Goal: Register for event/course

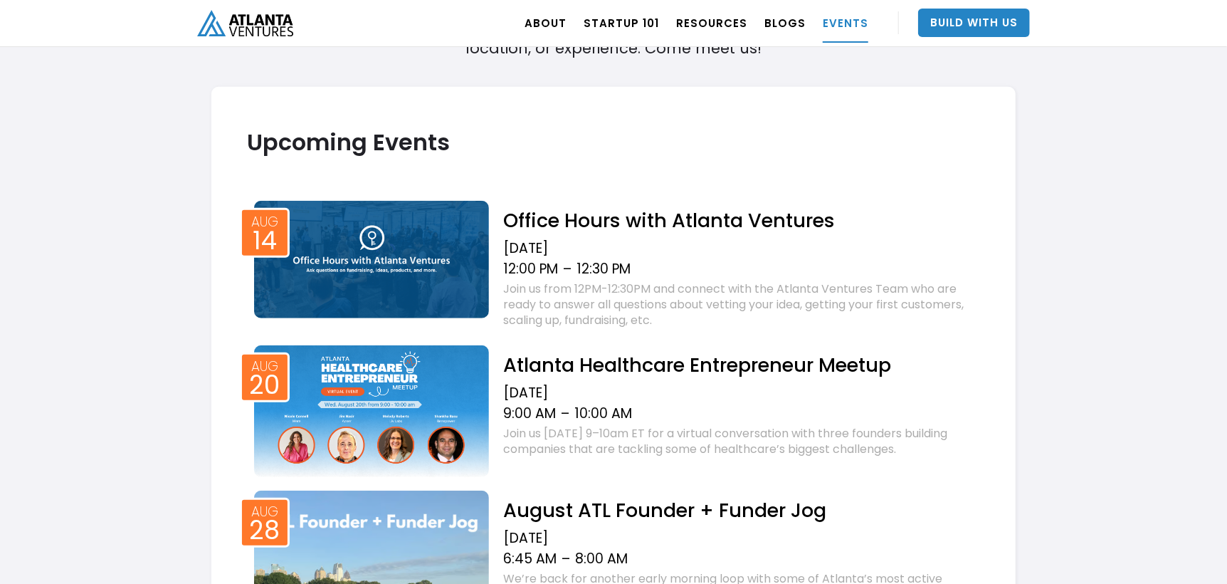
scroll to position [498, 0]
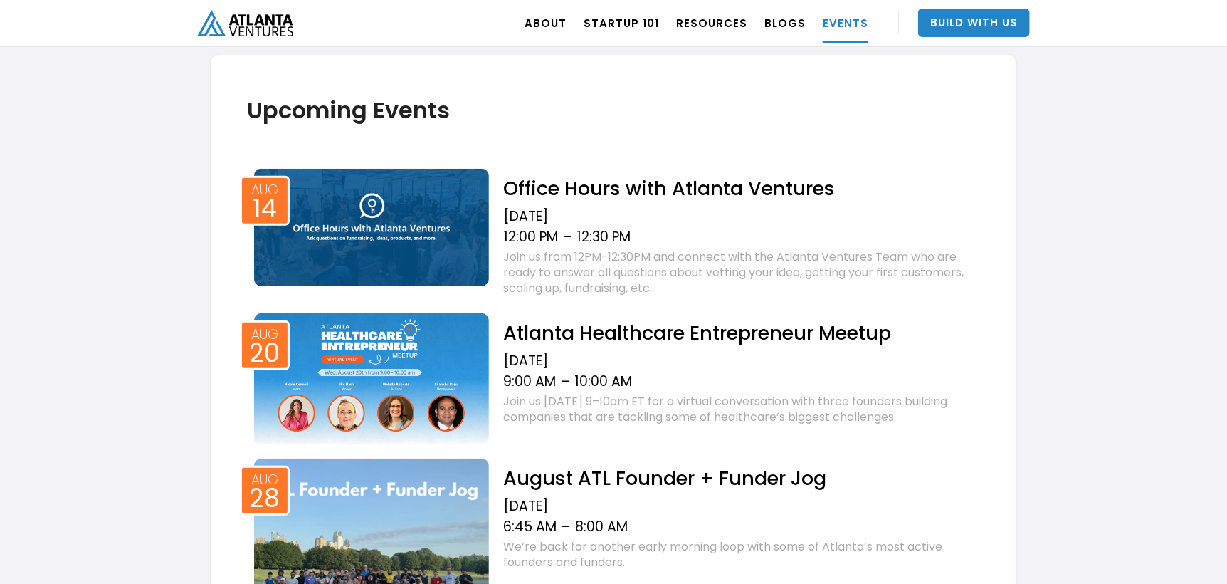
click at [648, 332] on h2 "Atlanta Healthcare Entrepreneur Meetup" at bounding box center [741, 332] width 477 height 25
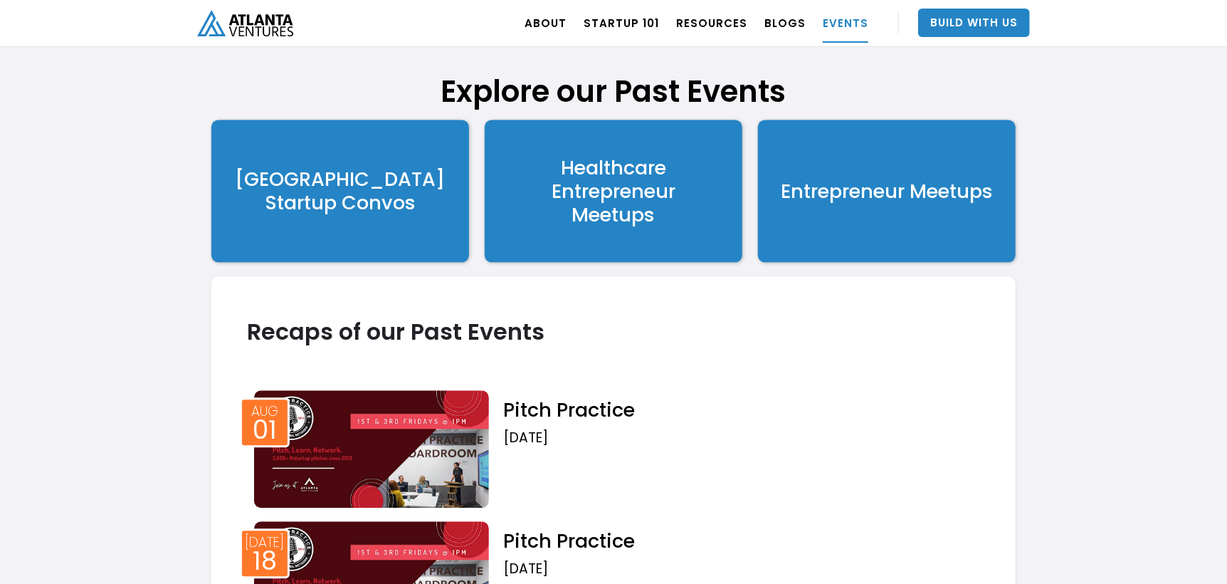
scroll to position [1944, 0]
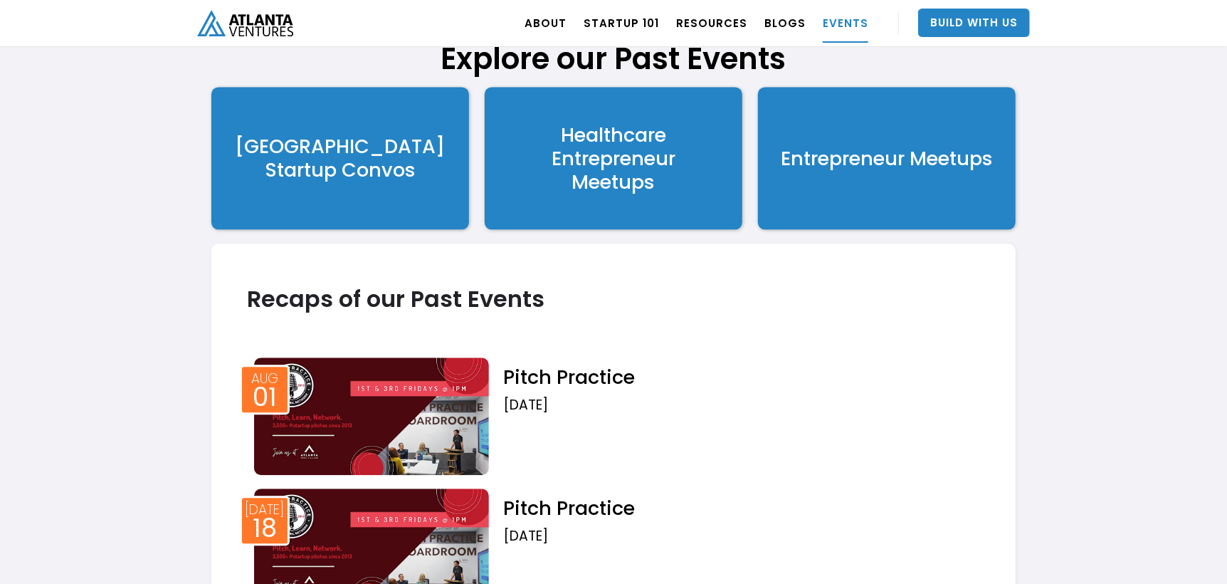
click at [600, 146] on div "Healthcare Entrepreneur Meetups" at bounding box center [614, 158] width 124 height 70
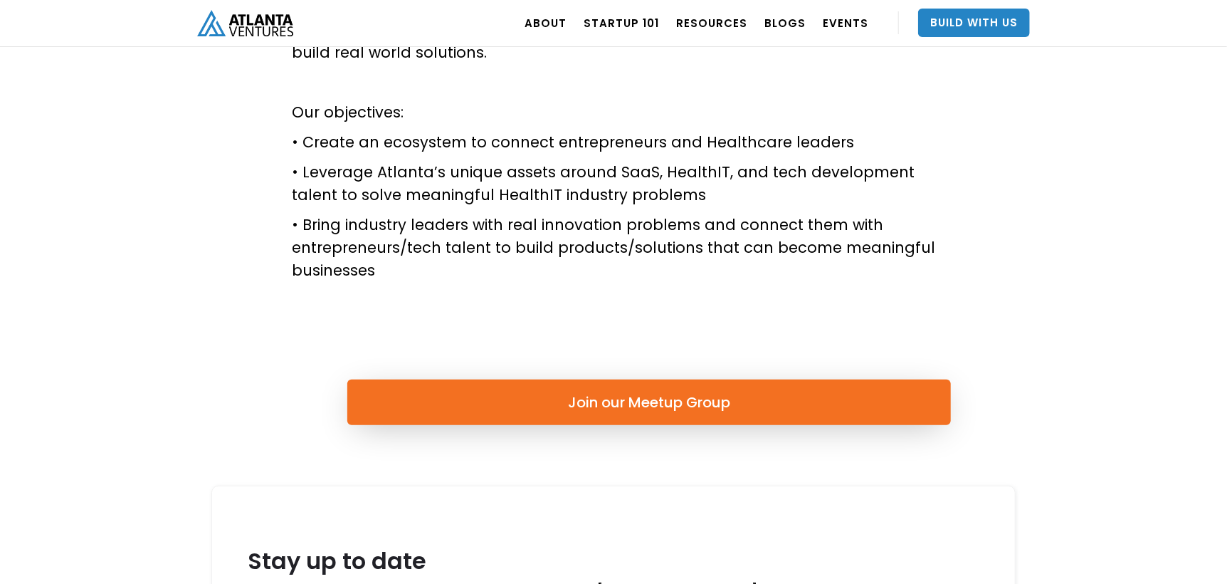
scroll to position [569, 0]
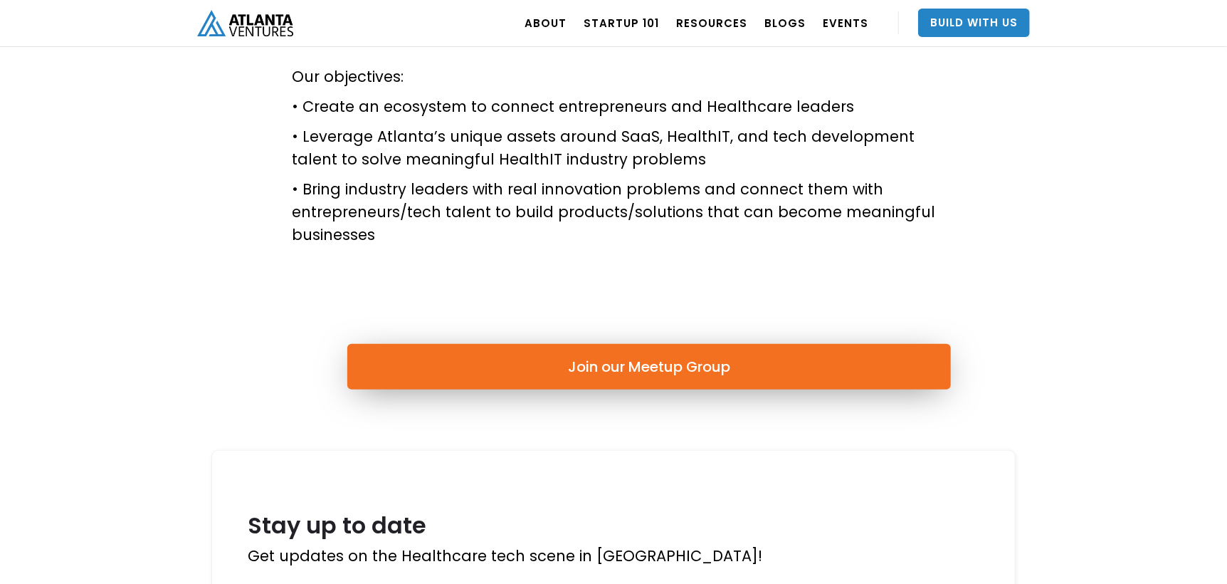
click at [621, 371] on link "Join our Meetup Group" at bounding box center [648, 367] width 603 height 46
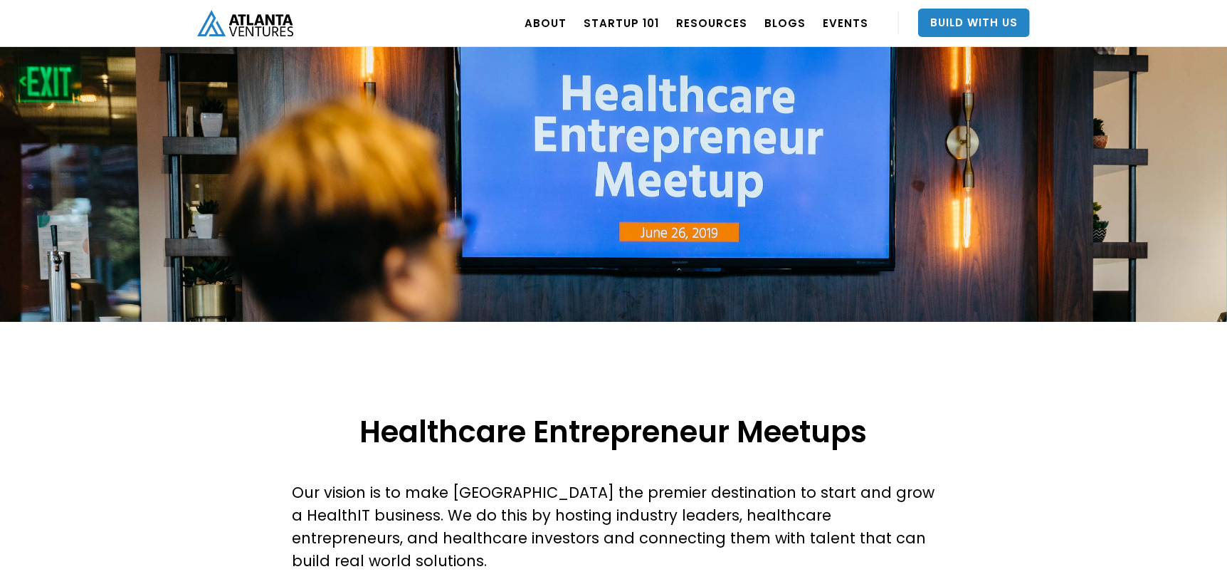
scroll to position [0, 0]
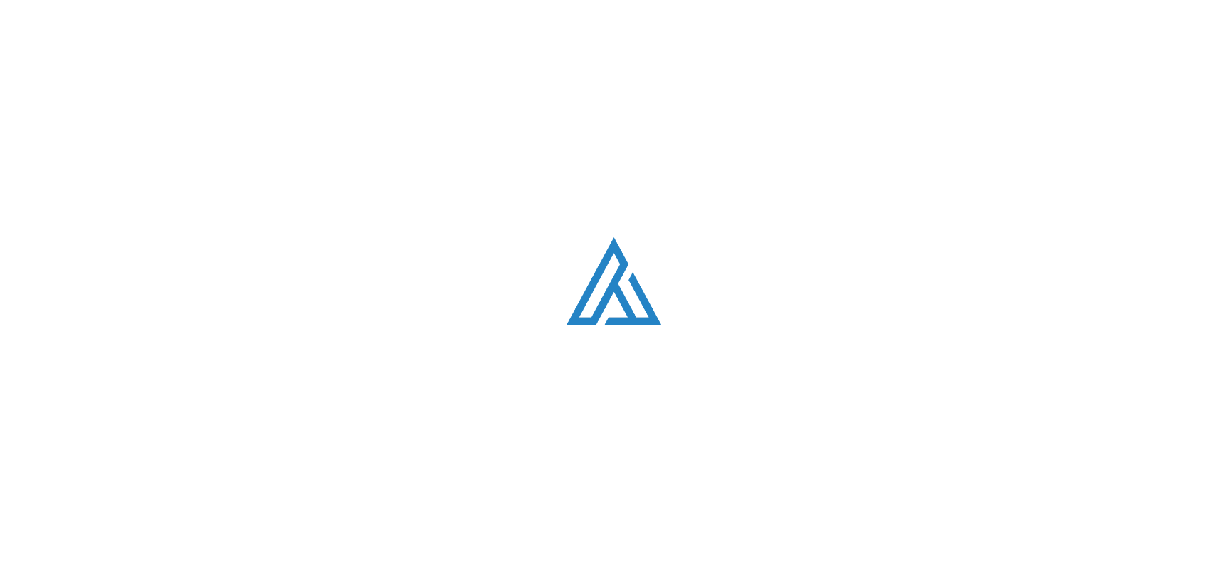
scroll to position [1831, 0]
